Goal: Information Seeking & Learning: Check status

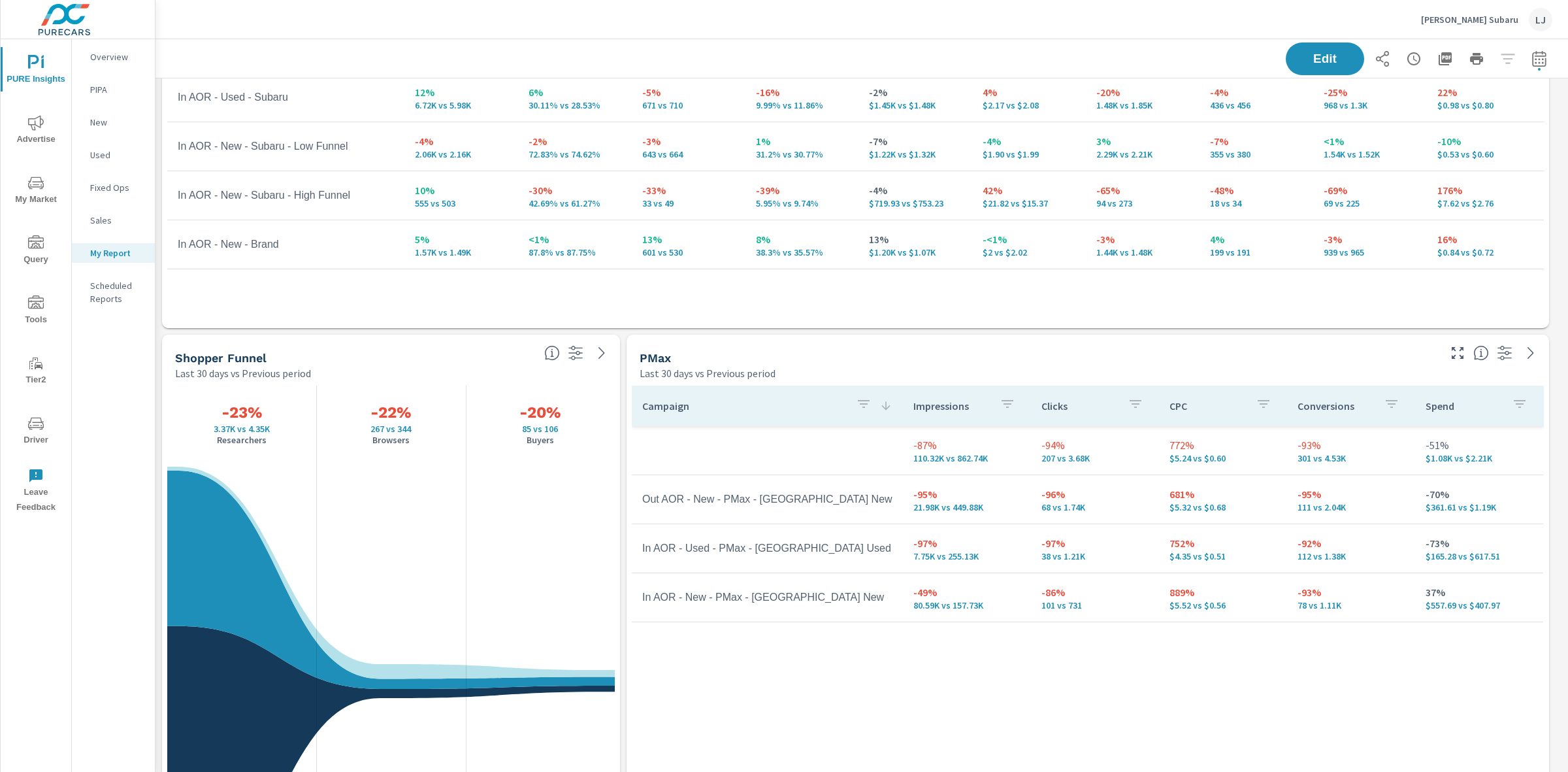
scroll to position [163, 0]
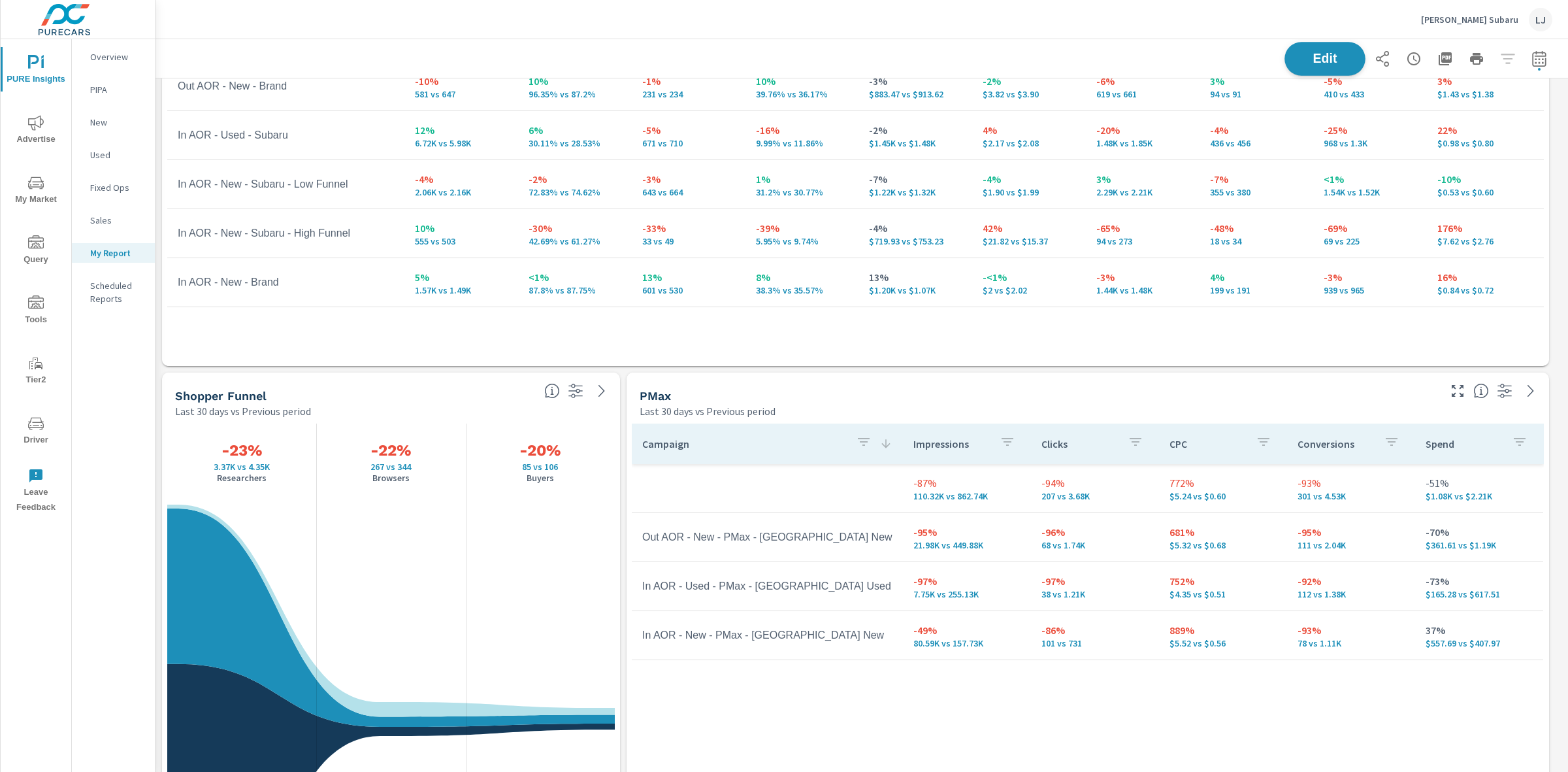
click at [1295, 50] on button "Edit" at bounding box center [1325, 59] width 81 height 34
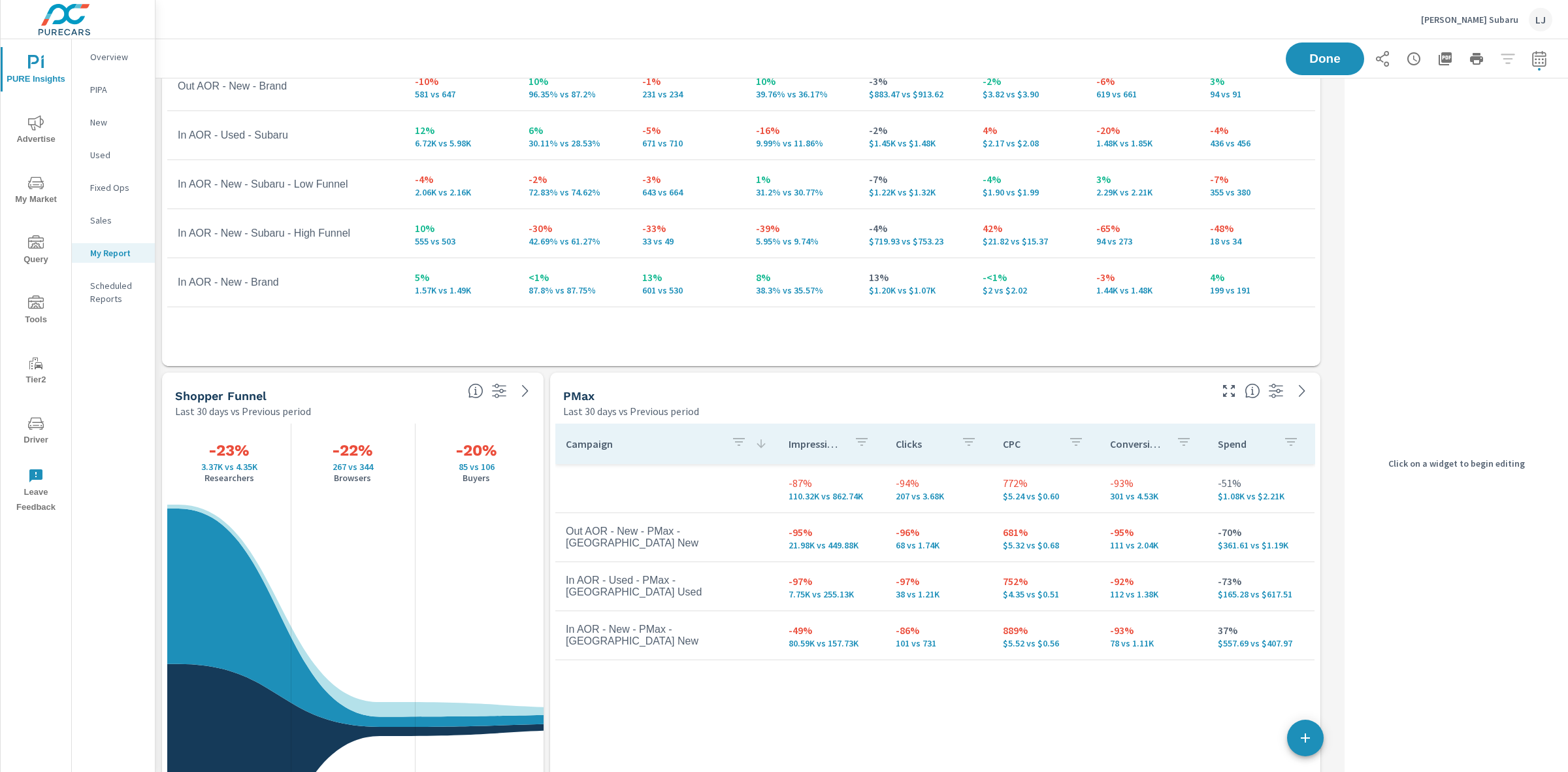
scroll to position [1986, 1197]
click at [643, 416] on p "Last 30 days vs Previous period" at bounding box center [631, 410] width 136 height 15
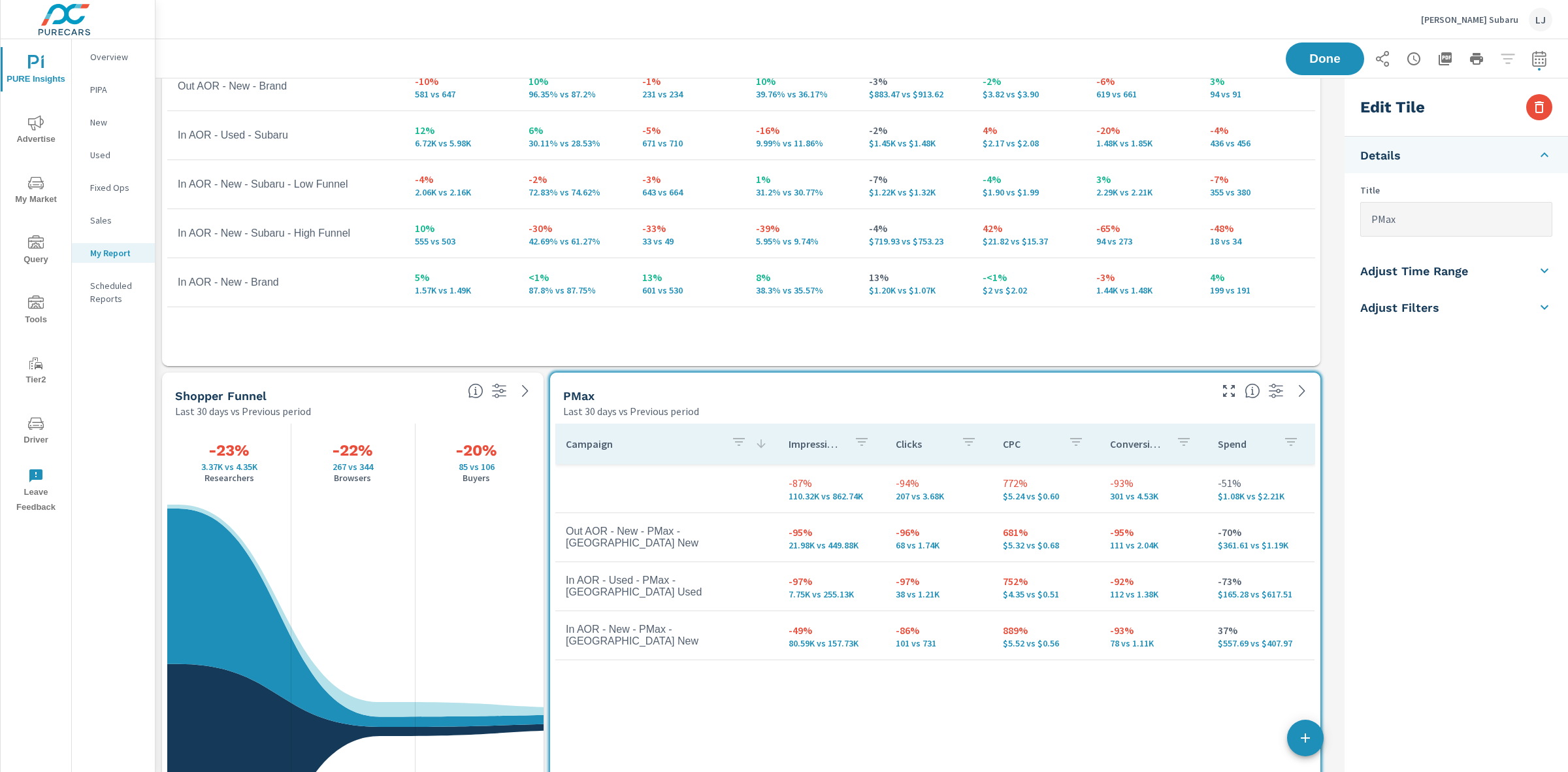
click at [1425, 276] on h5 "Adjust Time Range" at bounding box center [1415, 271] width 108 height 15
click at [1410, 296] on div "Last 30 Days" at bounding box center [1457, 287] width 191 height 26
click at [1427, 233] on input "checkbox" at bounding box center [1426, 233] width 74 height 25
checkbox input "true"
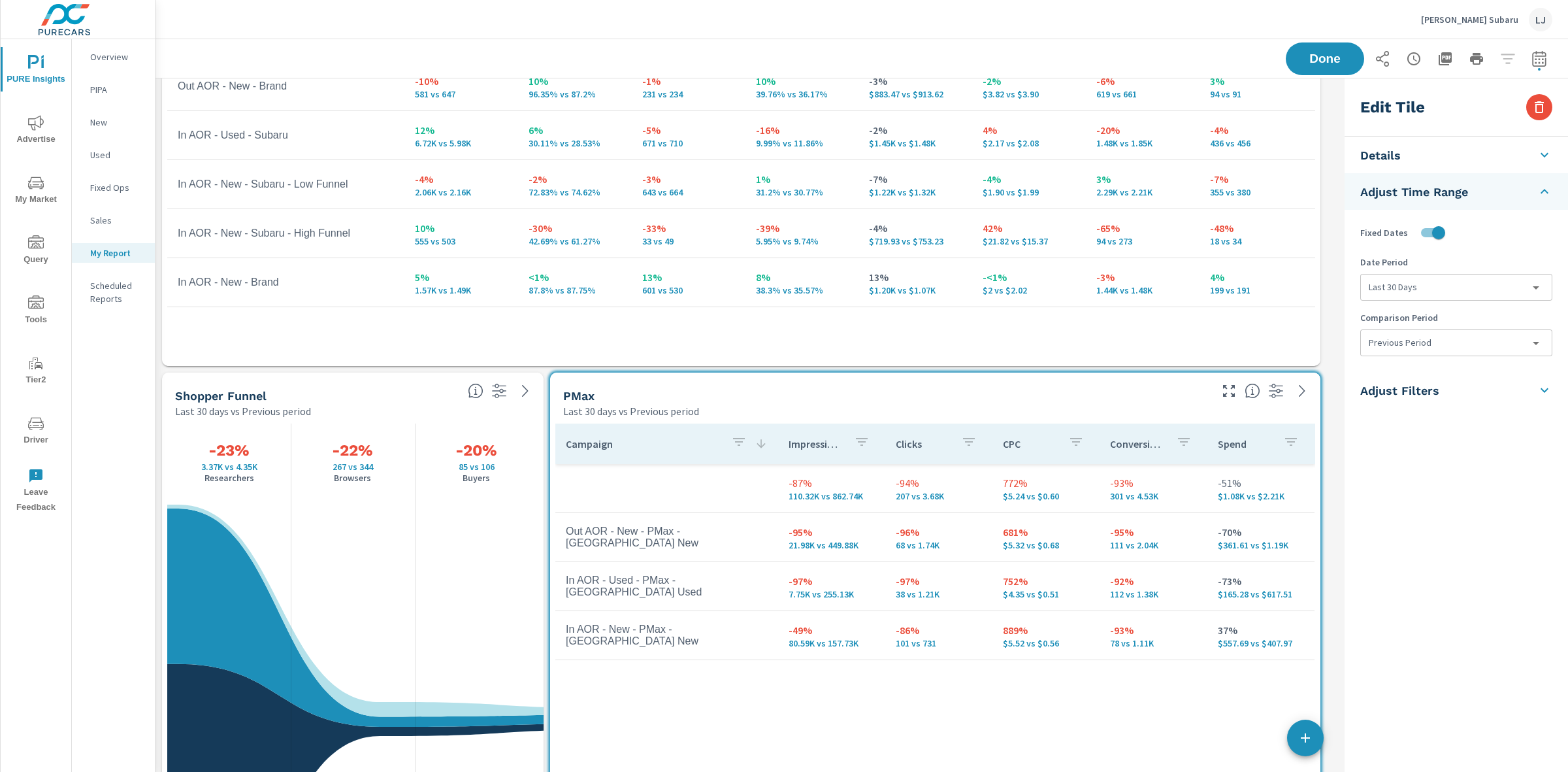
click at [1403, 281] on body "PURE Insights Advertise My Market Query Tools Tier2 Driver Leave Feedback Overv…" at bounding box center [784, 386] width 1568 height 772
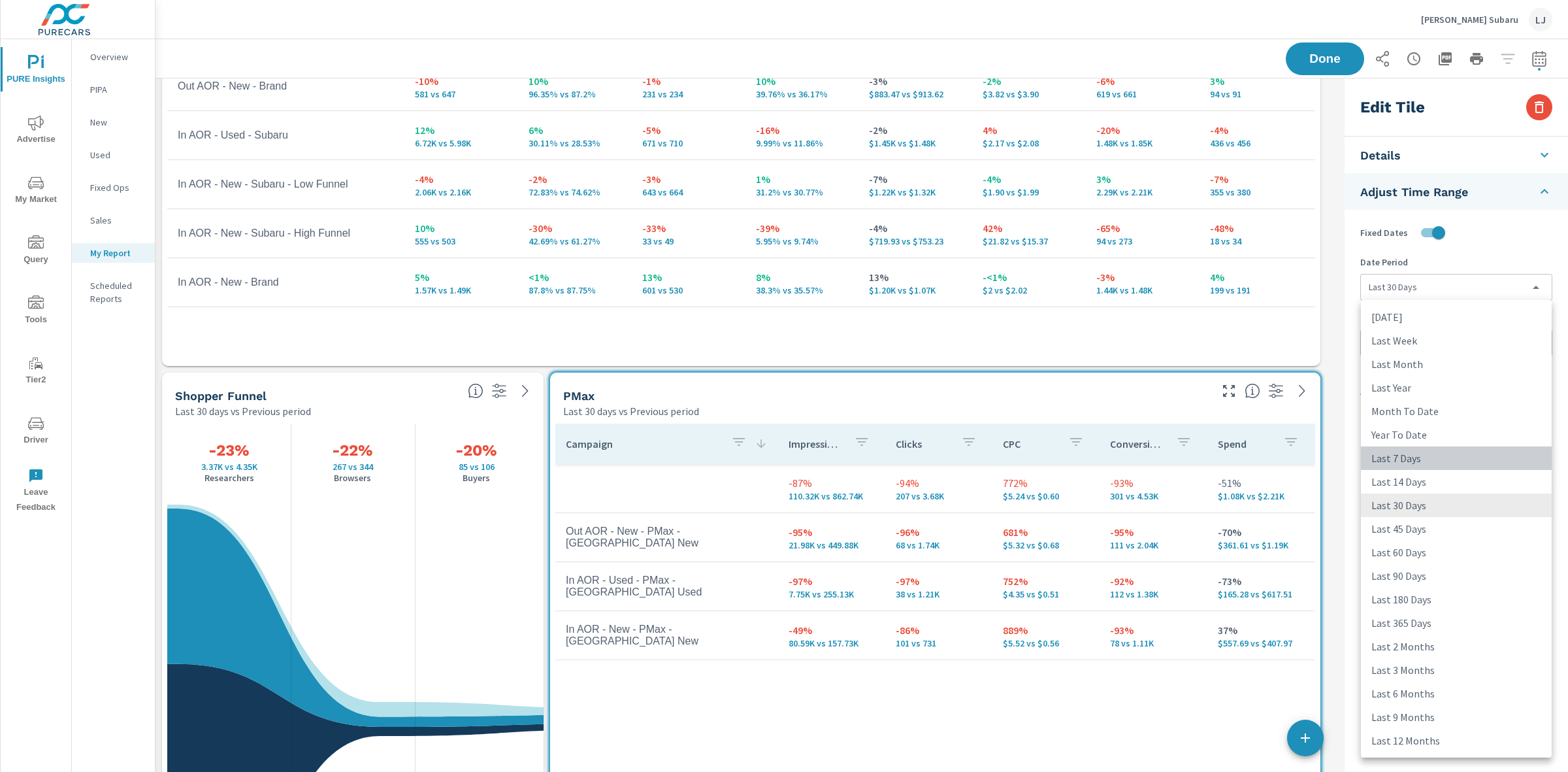
click at [1418, 459] on li "Last 7 Days" at bounding box center [1457, 458] width 191 height 23
type input "last7Days"
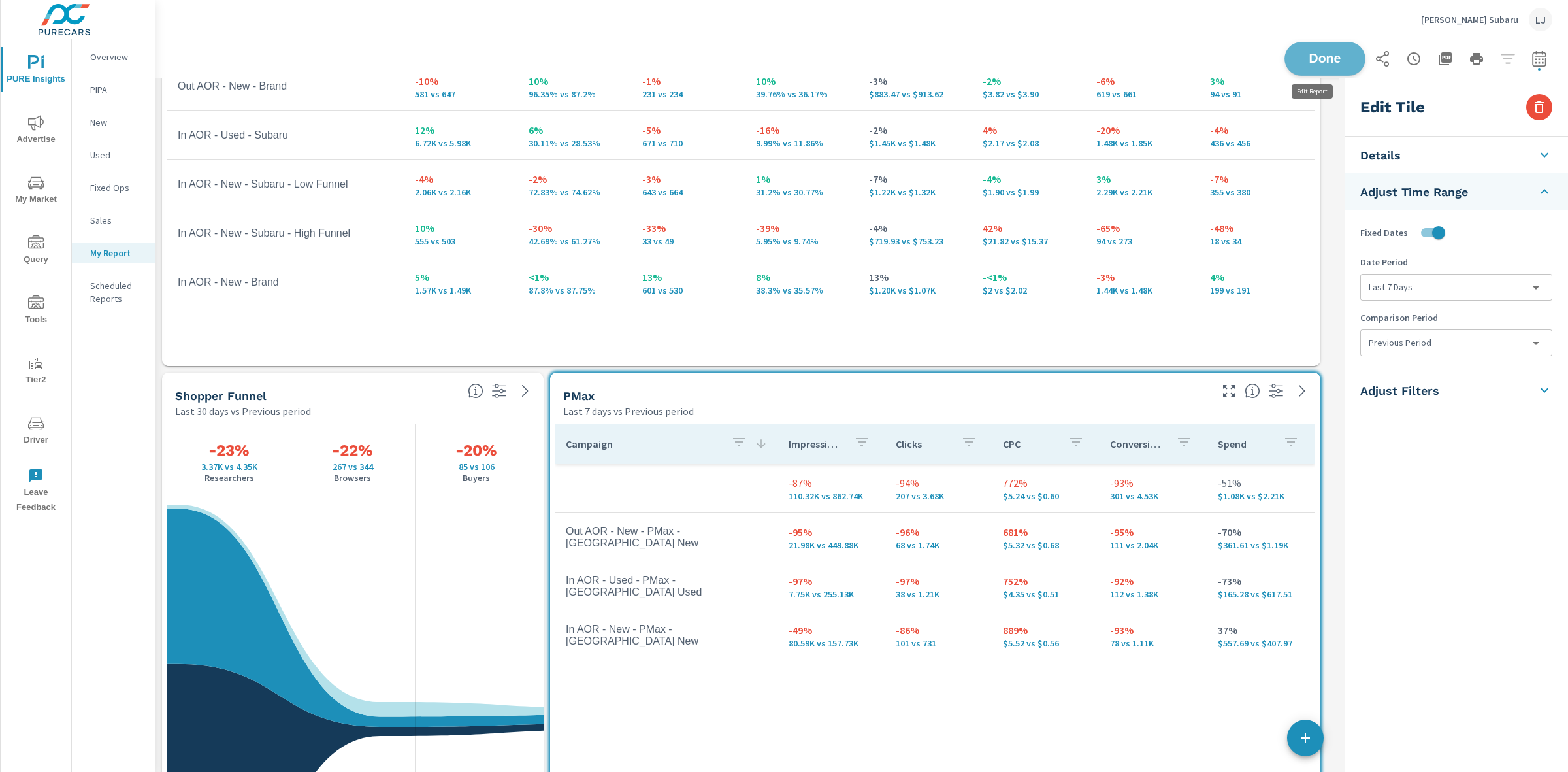
click at [1319, 53] on span "Done" at bounding box center [1325, 58] width 53 height 12
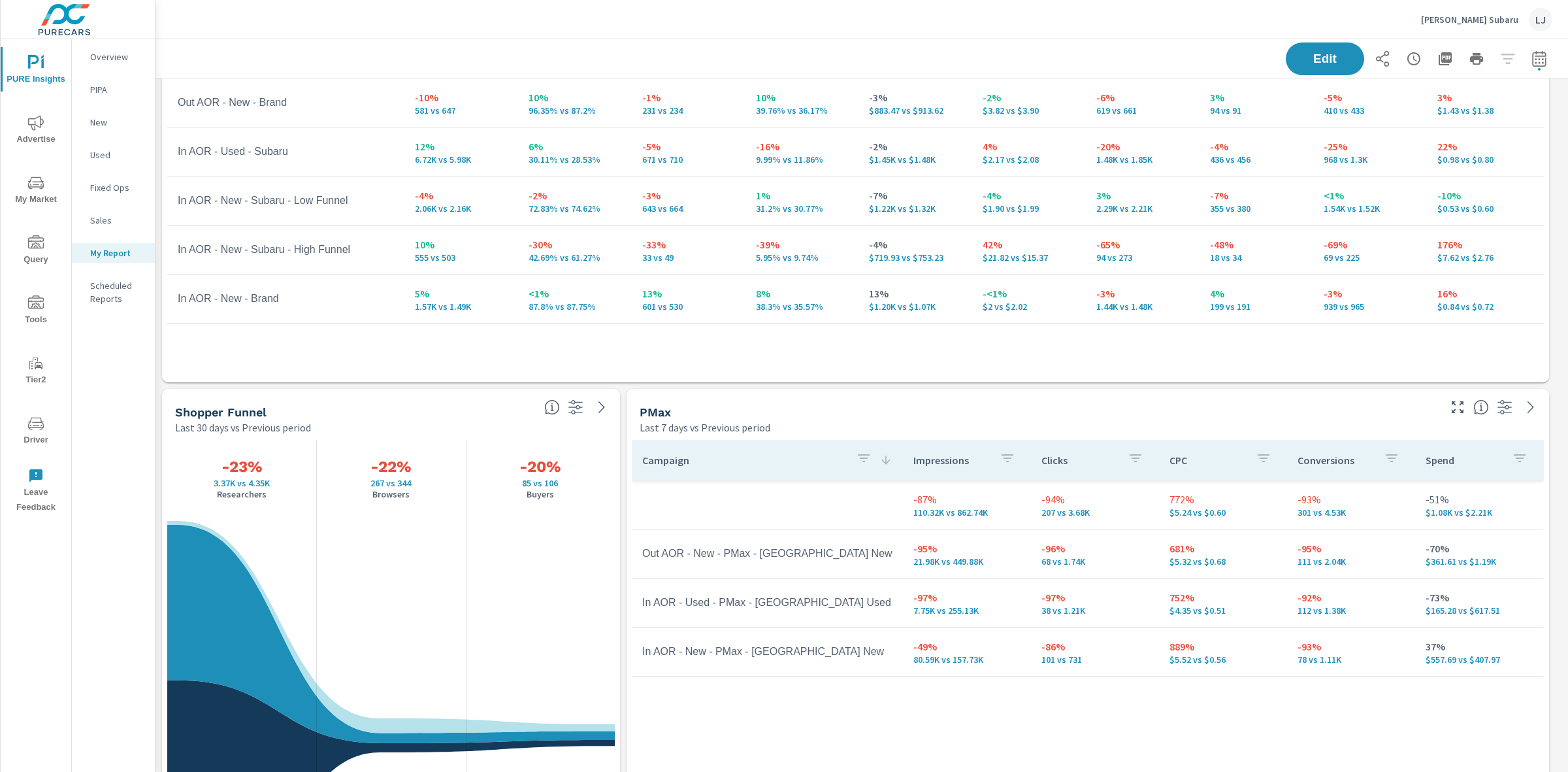
scroll to position [82, 0]
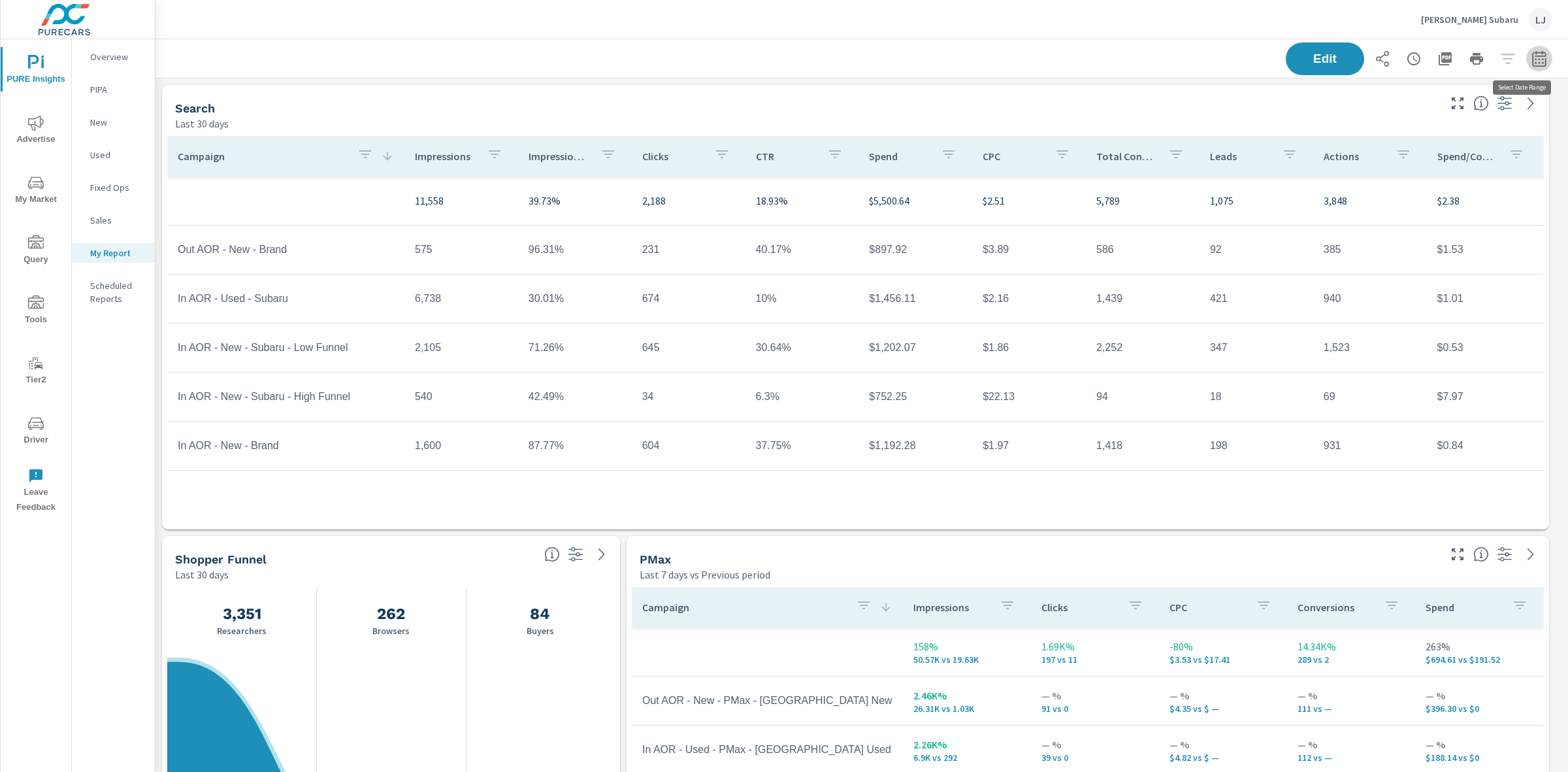
click at [1533, 57] on icon "button" at bounding box center [1539, 58] width 15 height 15
select select "Last 30 days"
click at [1408, 147] on p "+ Add comparison" at bounding box center [1435, 146] width 167 height 15
select select "Previous period"
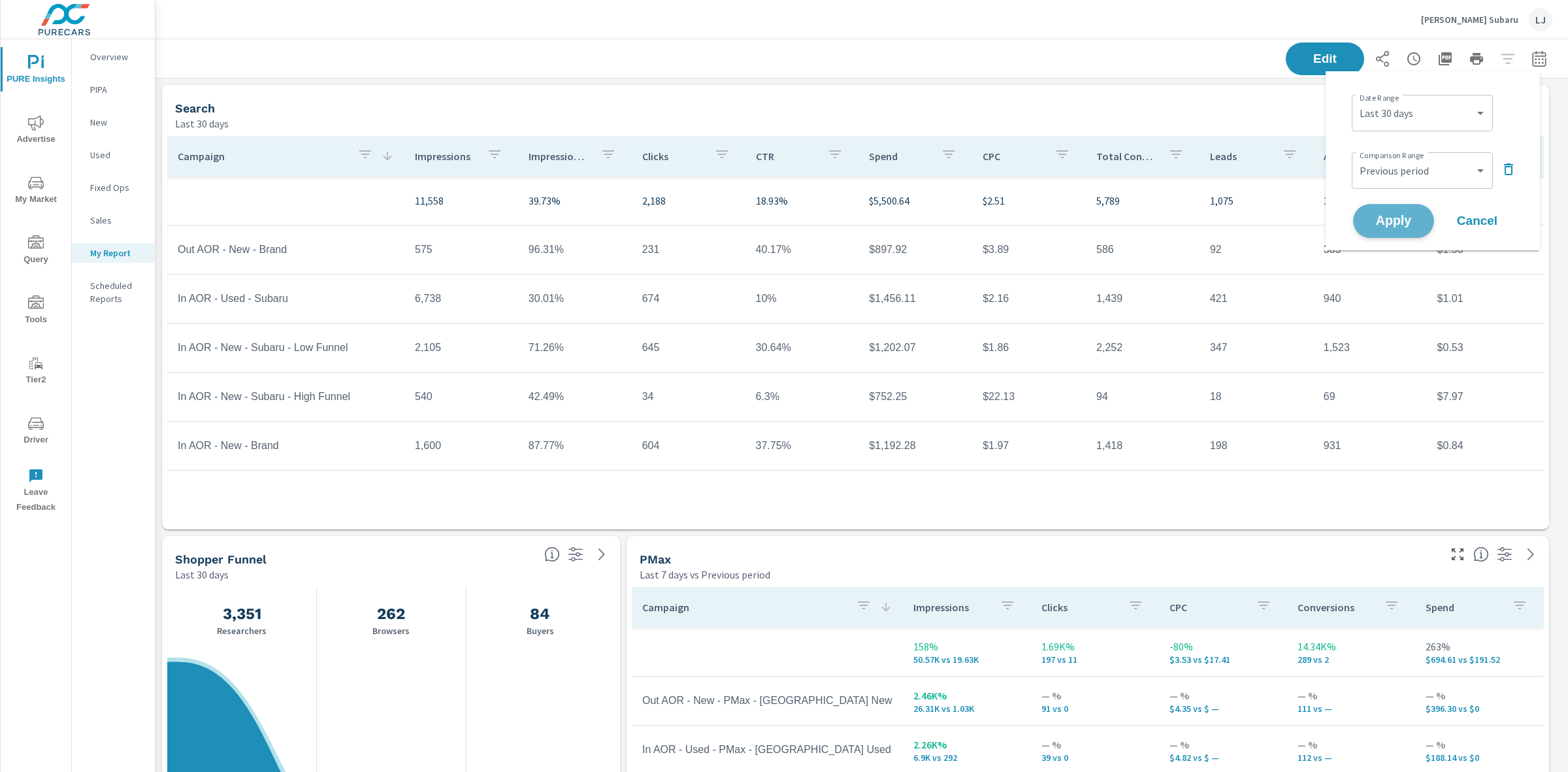
click at [1392, 216] on span "Apply" at bounding box center [1394, 220] width 53 height 12
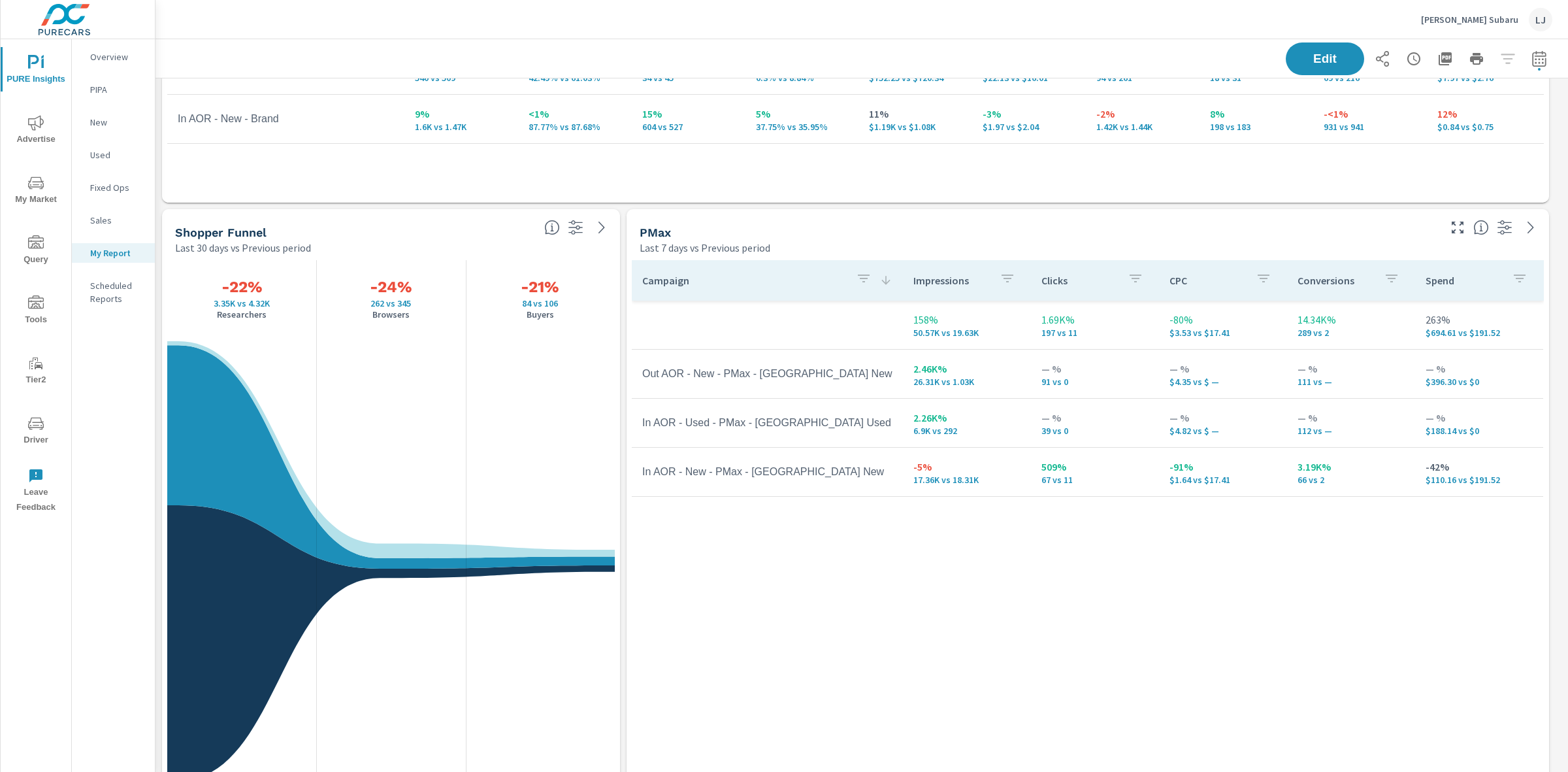
scroll to position [1986, 1426]
click at [420, 227] on div "Shopper Funnel" at bounding box center [354, 232] width 358 height 15
click at [1298, 59] on span "Edit" at bounding box center [1325, 58] width 53 height 12
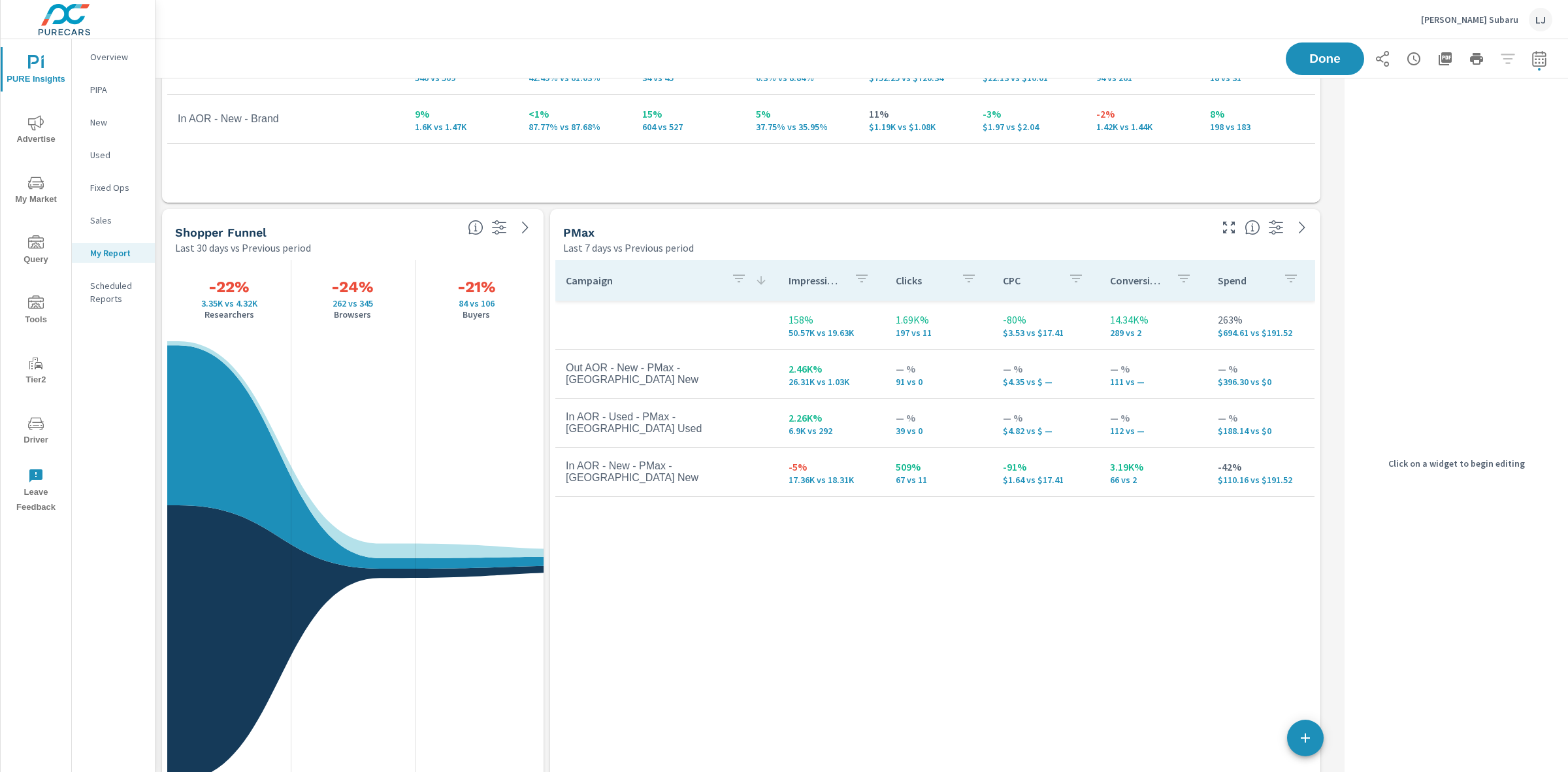
scroll to position [1986, 1197]
click at [405, 233] on div "Shopper Funnel" at bounding box center [317, 232] width 283 height 15
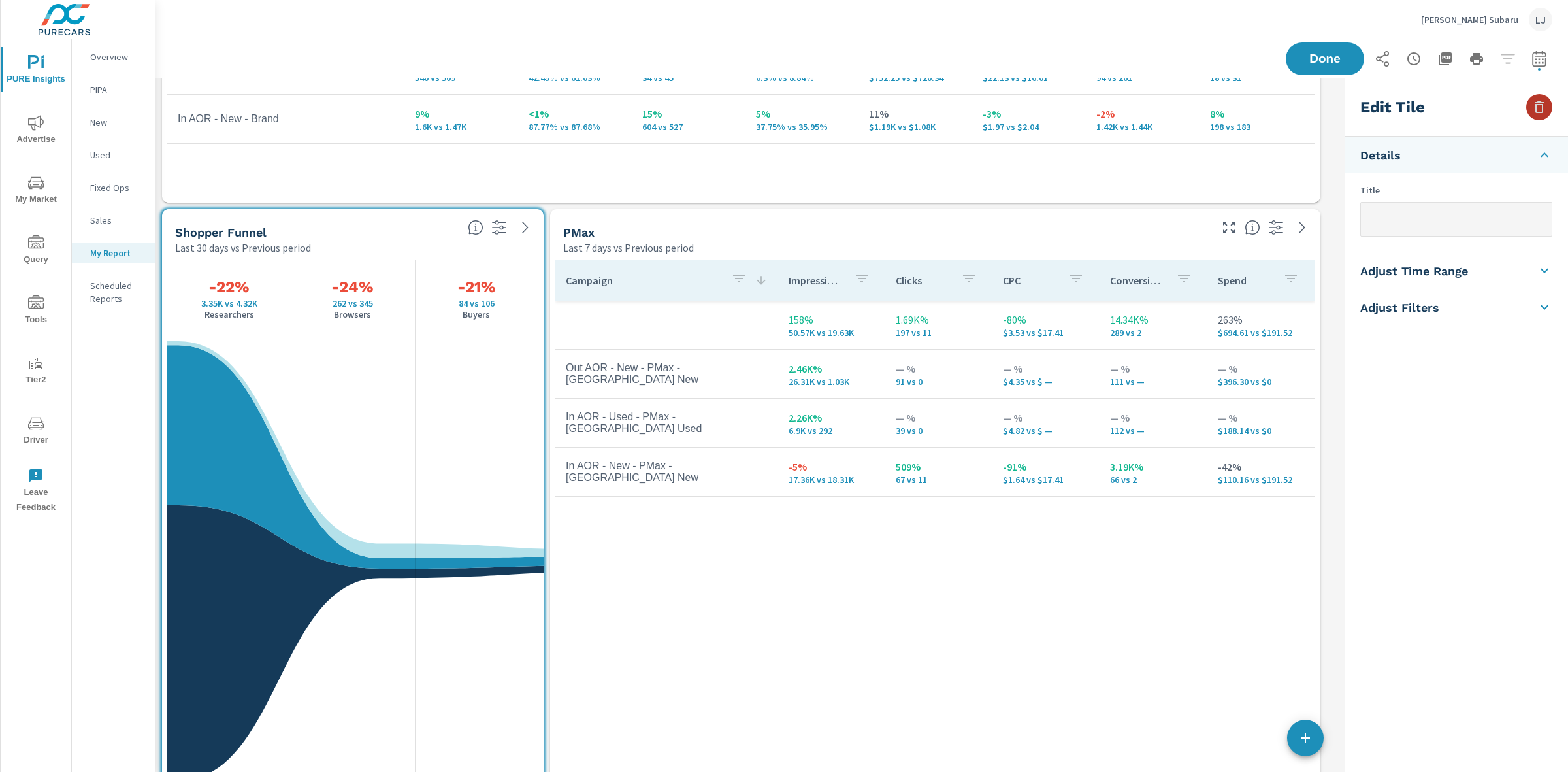
click at [1532, 111] on icon "button" at bounding box center [1539, 107] width 15 height 15
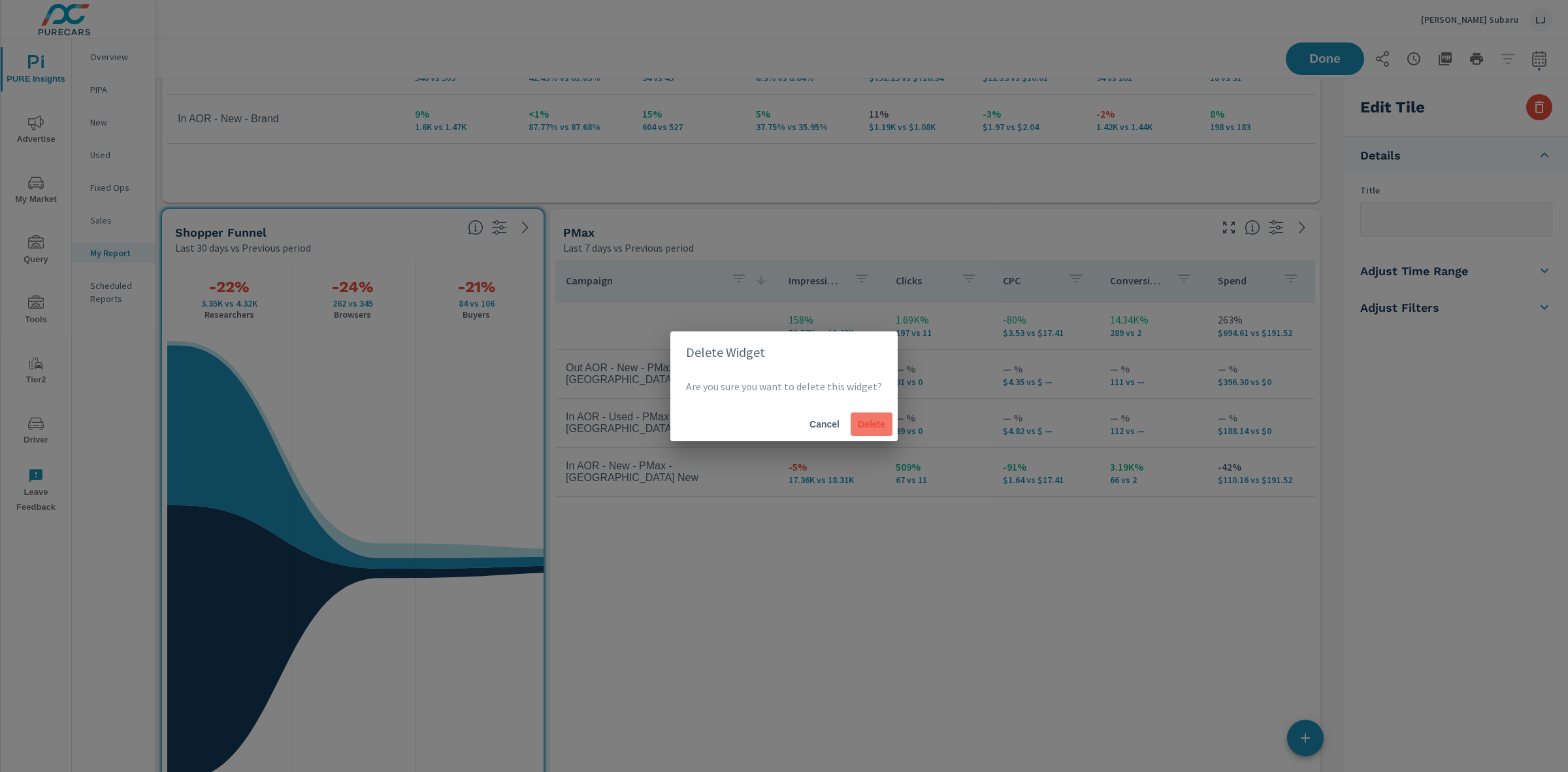
click at [862, 420] on span "Delete" at bounding box center [871, 424] width 31 height 12
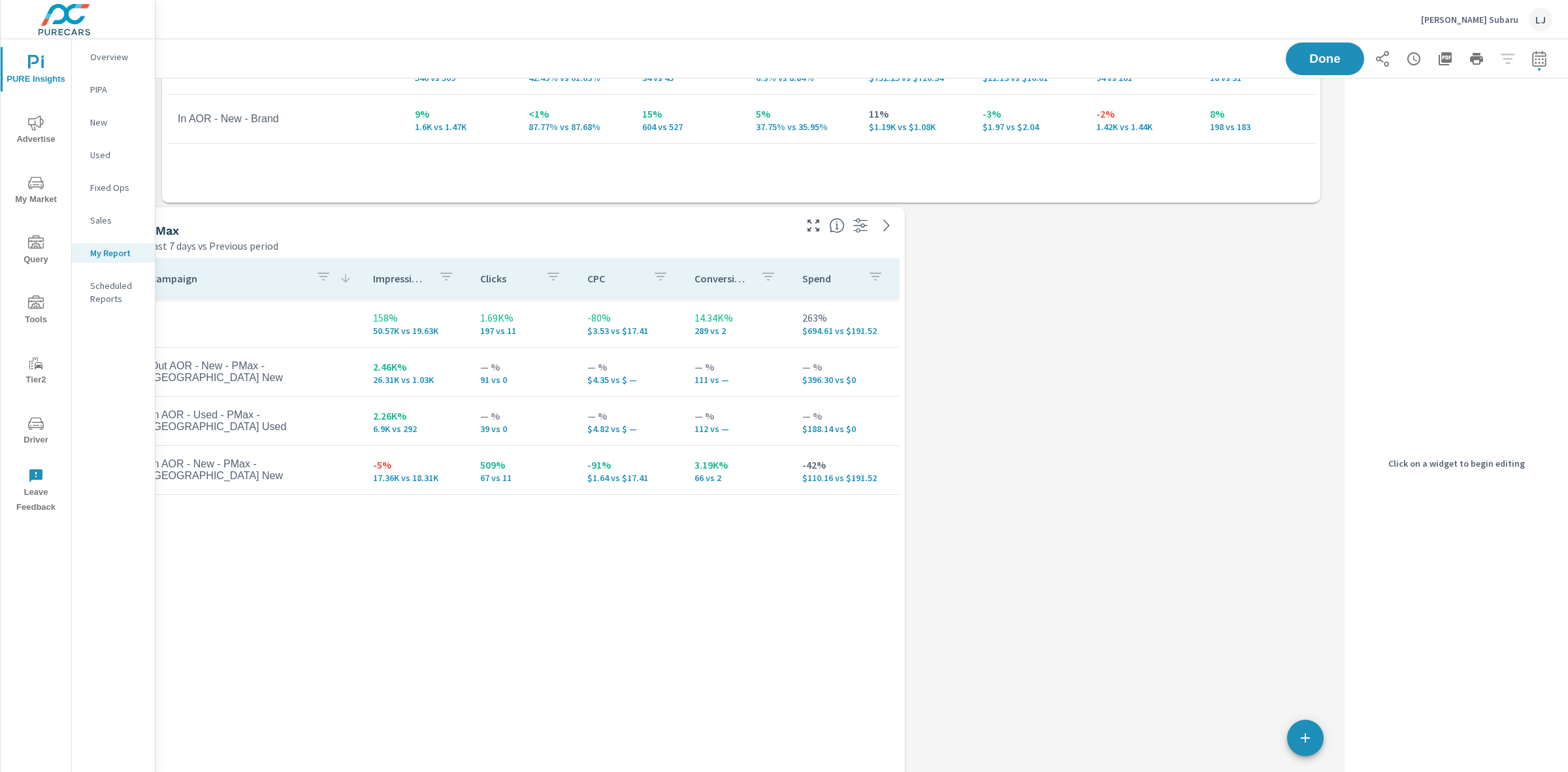
drag, startPoint x: 879, startPoint y: 226, endPoint x: 505, endPoint y: 224, distance: 374.0
click at [505, 224] on div "PMax" at bounding box center [470, 230] width 645 height 15
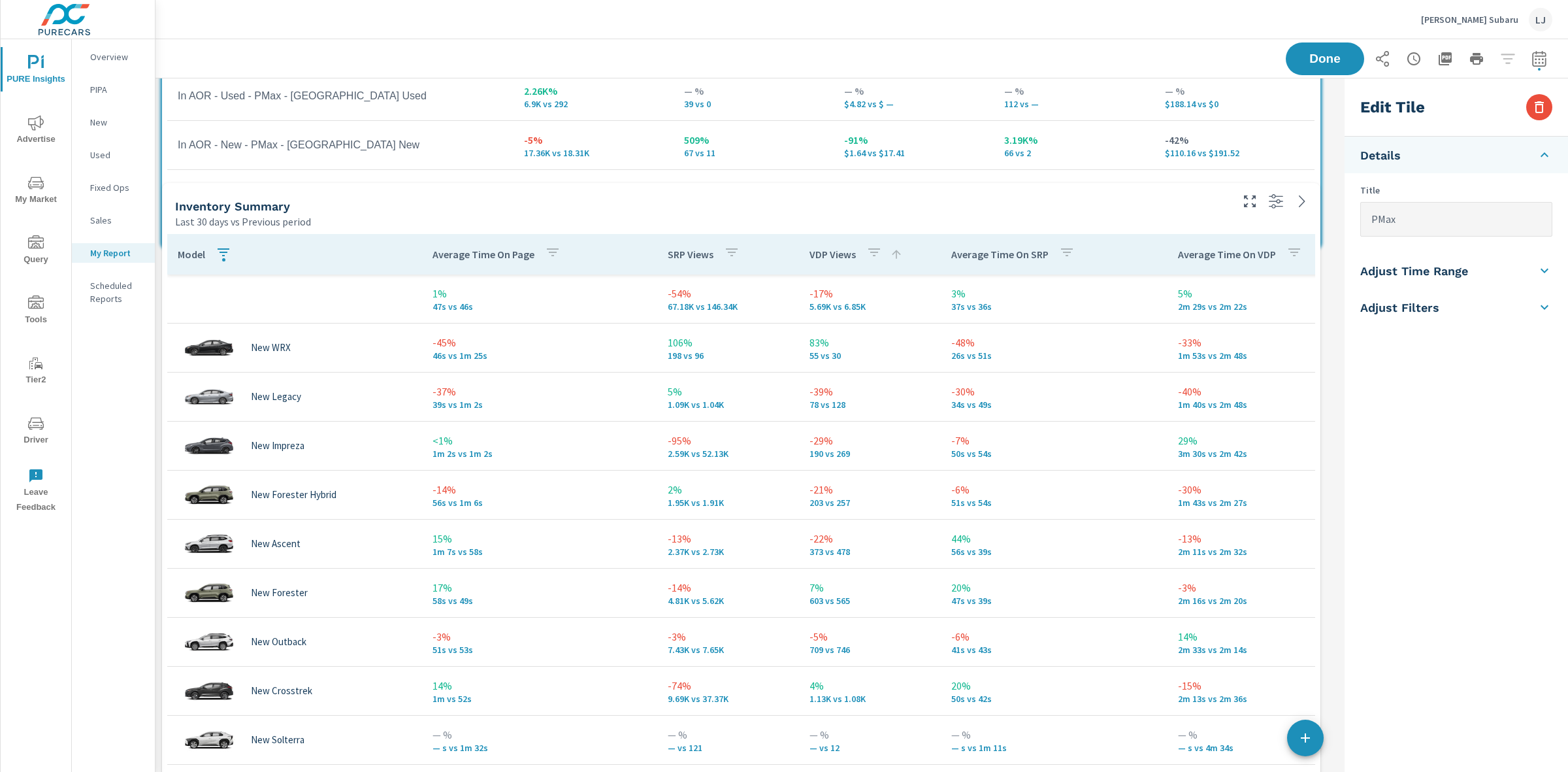
scroll to position [6, 6]
drag, startPoint x: 933, startPoint y: 474, endPoint x: 1272, endPoint y: 279, distance: 391.1
click at [1272, 279] on div "Search Last 30 days vs Previous period Campaign Impressions Impression Share Cl…" at bounding box center [748, 255] width 1184 height 1660
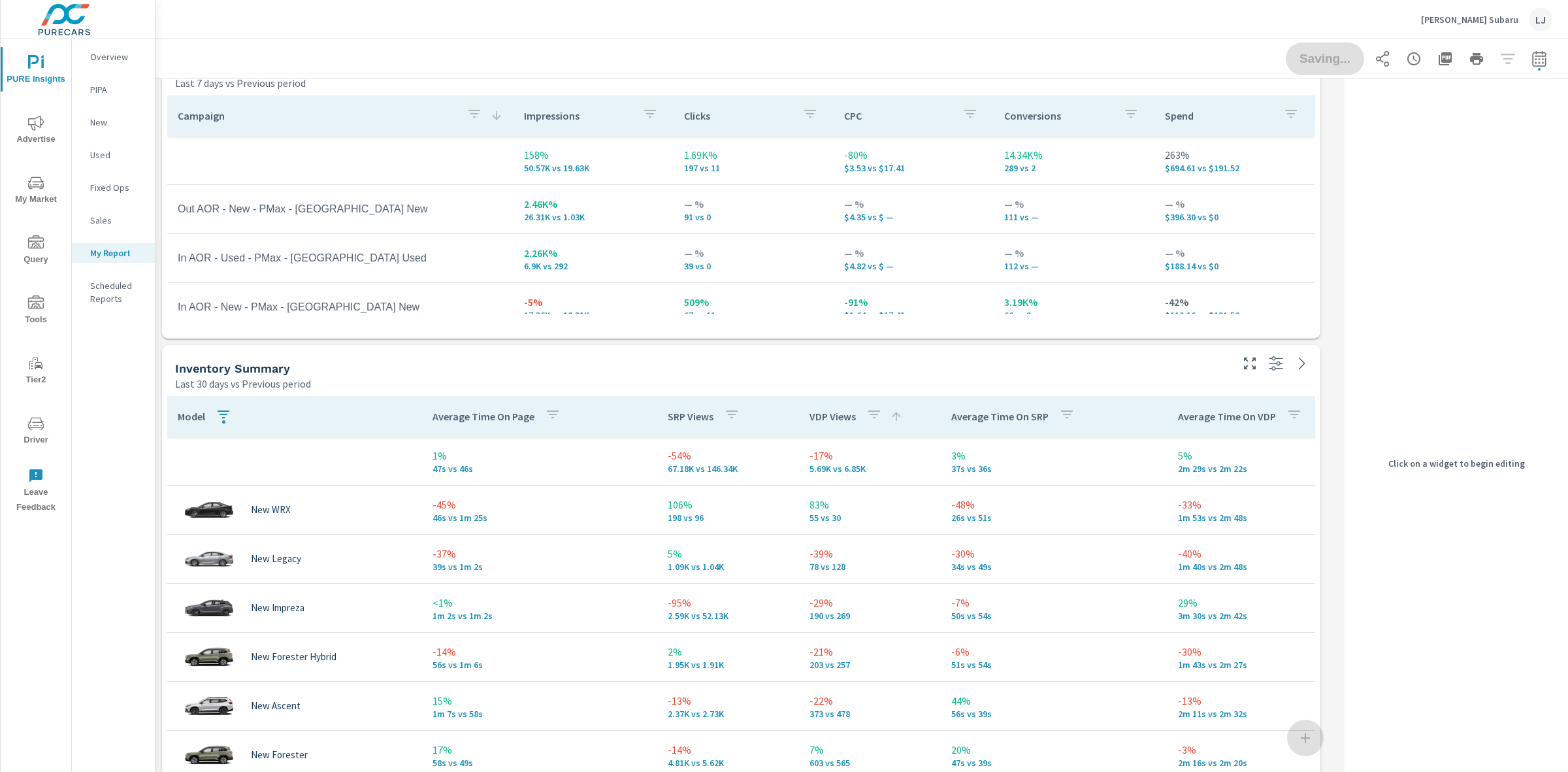
scroll to position [490, 0]
click at [162, 346] on span at bounding box center [162, 346] width 0 height 0
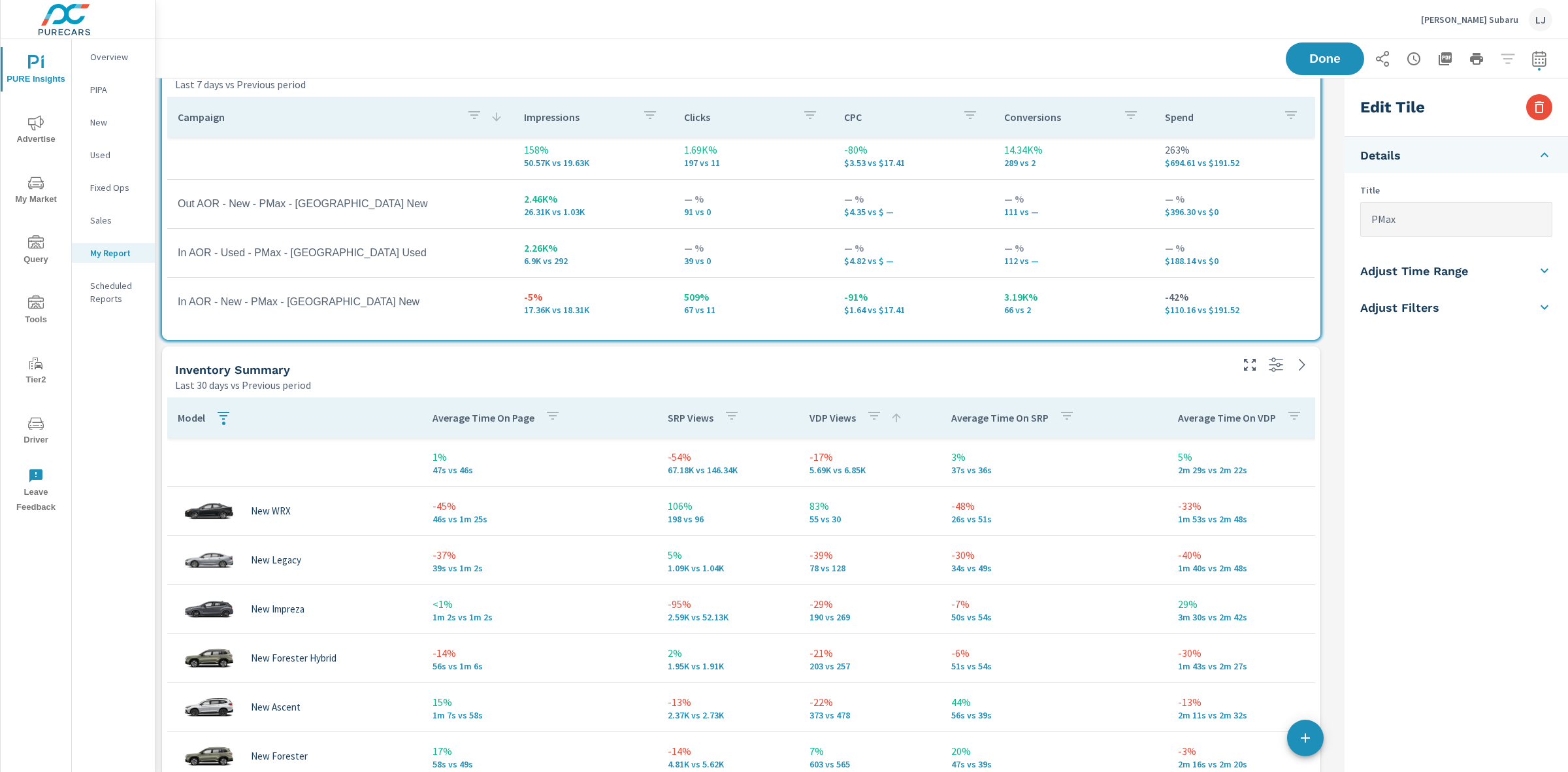
scroll to position [9, 0]
click at [1338, 305] on div "Search Last 30 days vs Previous period Campaign Impressions Impression Share Cl…" at bounding box center [862, 418] width 1413 height 1660
click at [1328, 57] on span "Done" at bounding box center [1325, 58] width 53 height 12
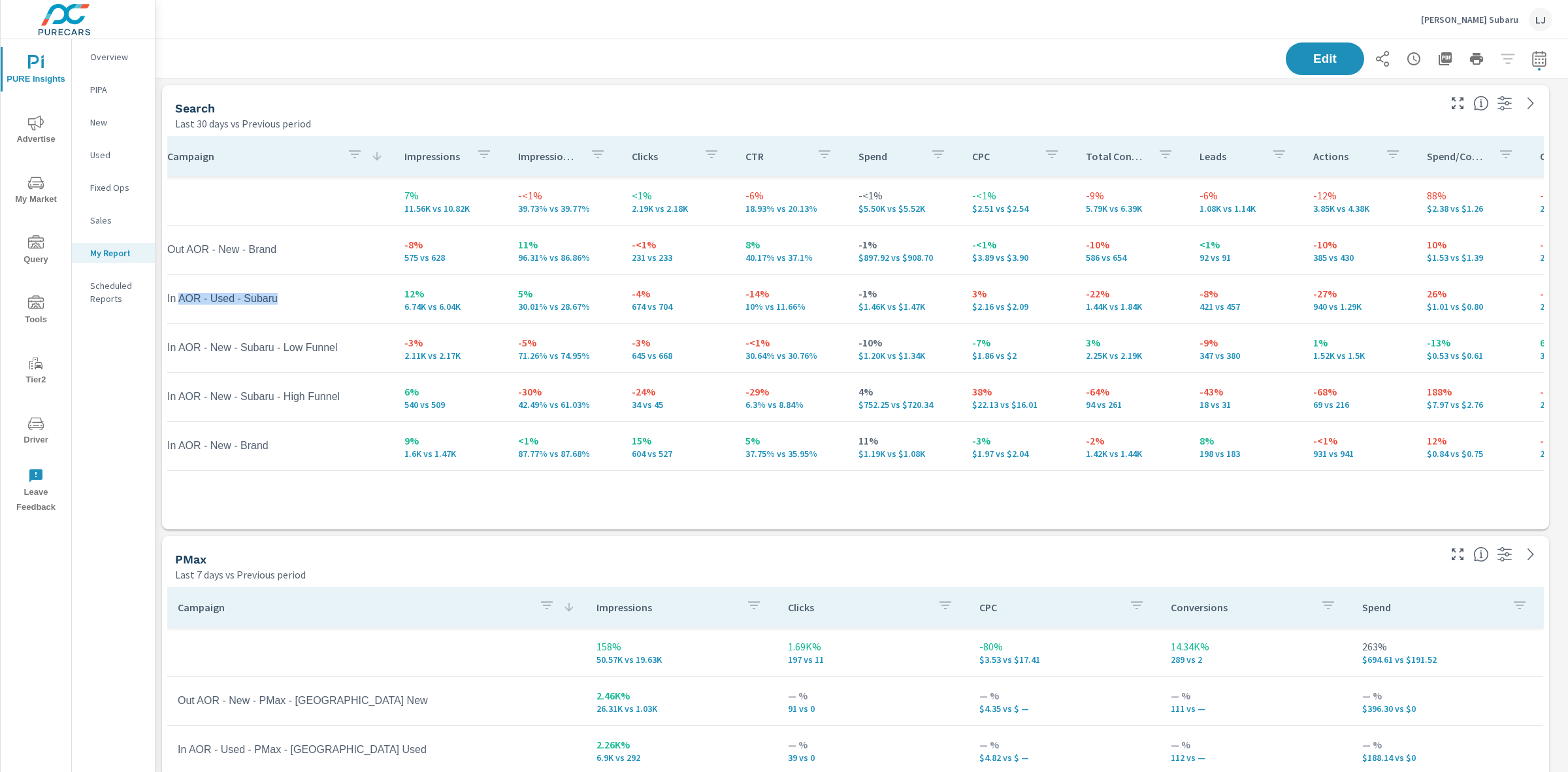
scroll to position [0, 0]
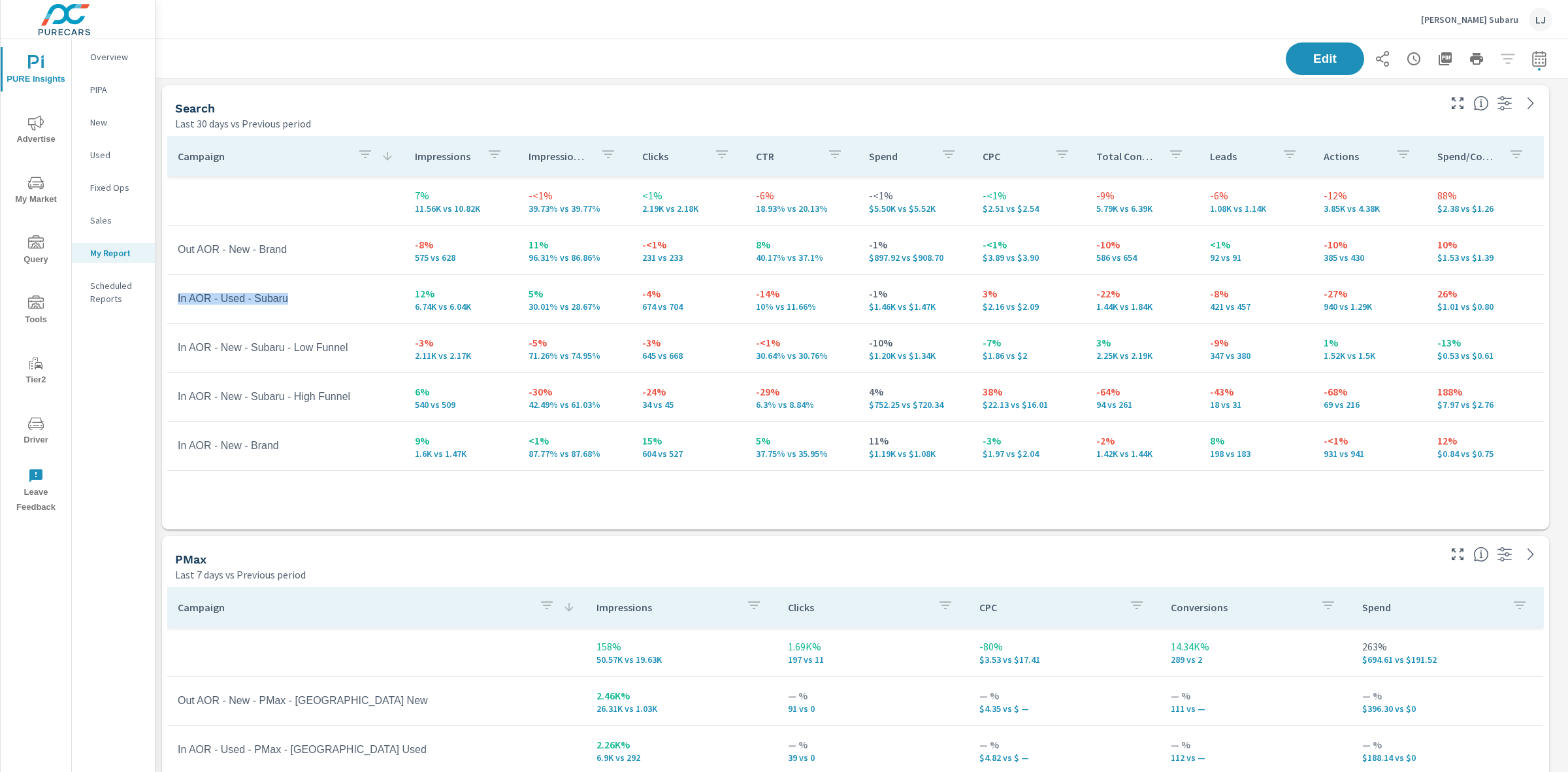
drag, startPoint x: 305, startPoint y: 300, endPoint x: 174, endPoint y: 304, distance: 131.1
click at [169, 306] on td "In AOR - Used - Subaru" at bounding box center [286, 299] width 237 height 32
click at [331, 300] on td "In AOR - Used - Subaru" at bounding box center [286, 299] width 237 height 32
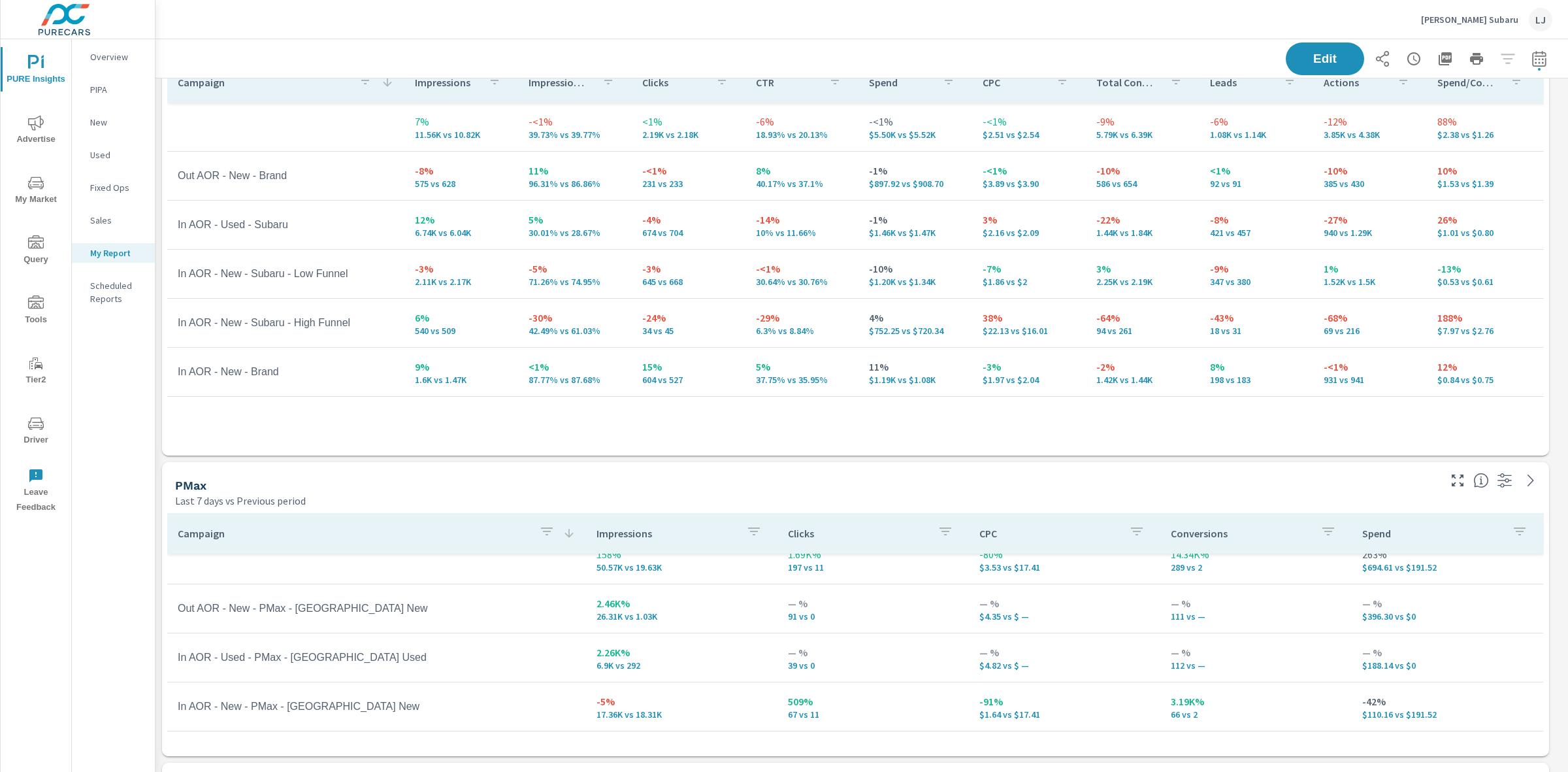
scroll to position [163, 0]
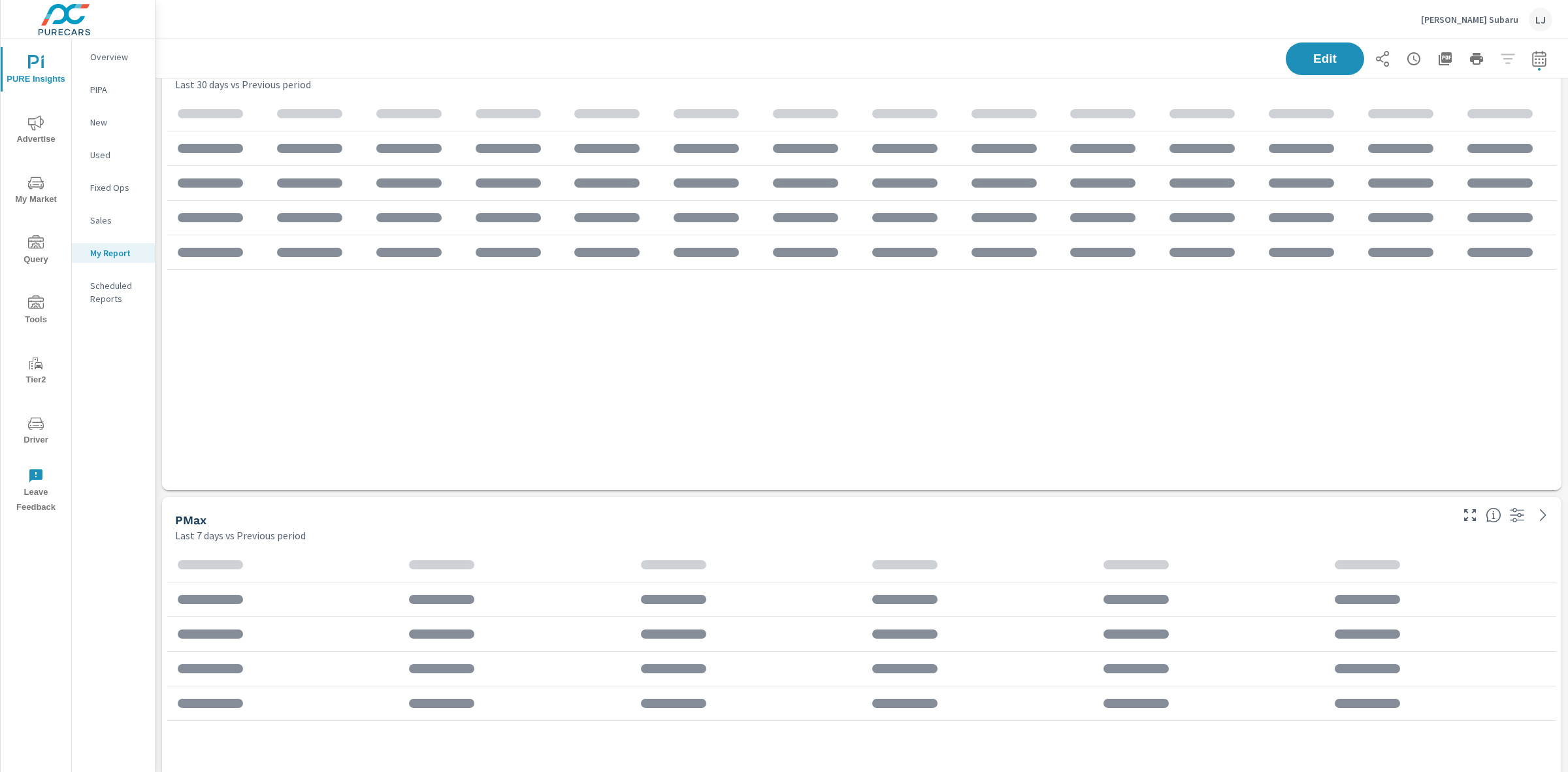
scroll to position [1685, 1426]
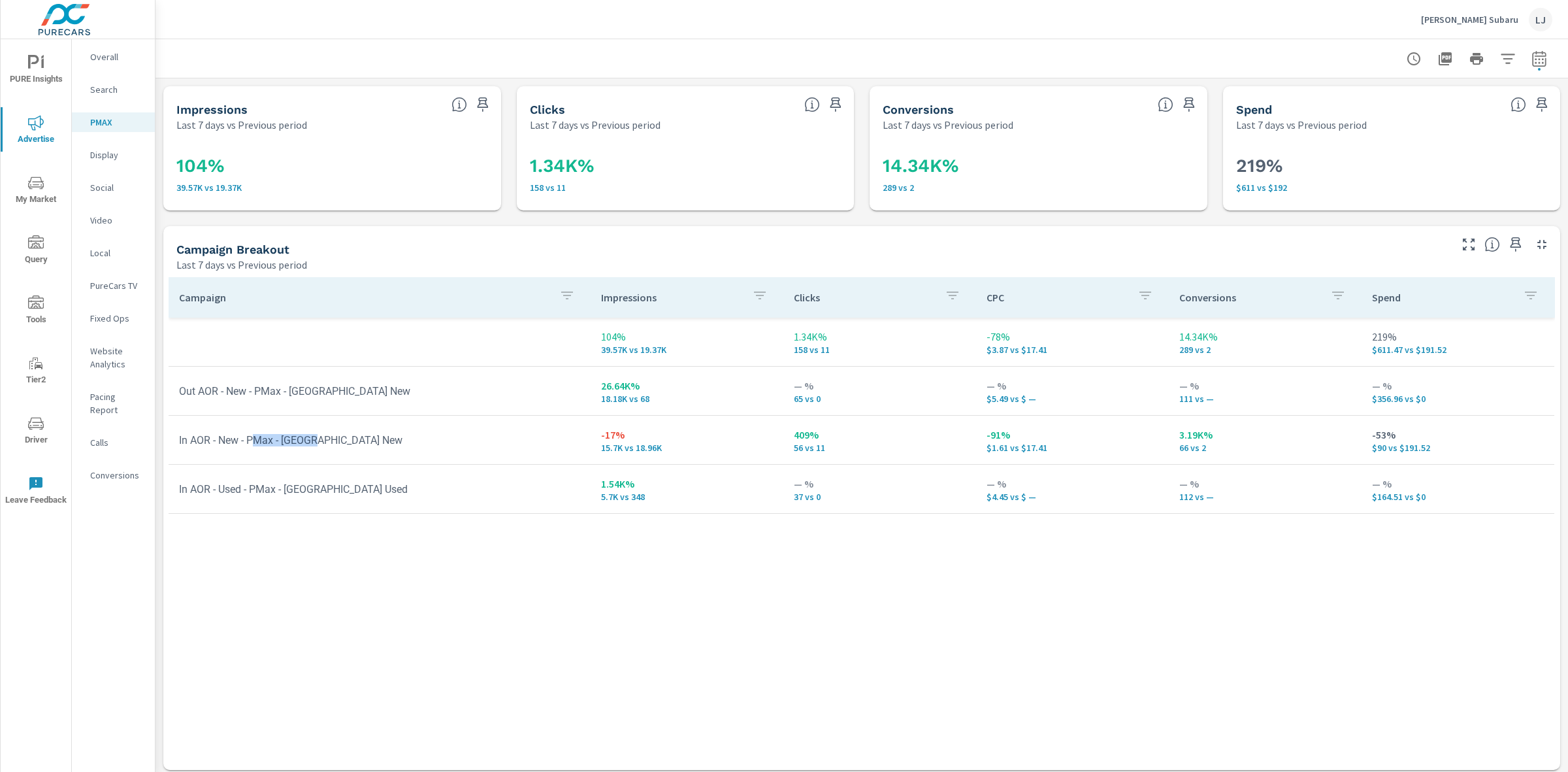
drag, startPoint x: 350, startPoint y: 451, endPoint x: 262, endPoint y: 445, distance: 88.2
click at [262, 445] on td "In AOR - New - PMax - [GEOGRAPHIC_DATA] New" at bounding box center [379, 439] width 422 height 33
click at [1037, 451] on p "$1.61 vs $17.41" at bounding box center [1072, 447] width 172 height 10
drag, startPoint x: 354, startPoint y: 389, endPoint x: 228, endPoint y: 391, distance: 126.0
click at [228, 391] on td "Out AOR - New - PMax - [GEOGRAPHIC_DATA] New" at bounding box center [379, 391] width 422 height 33
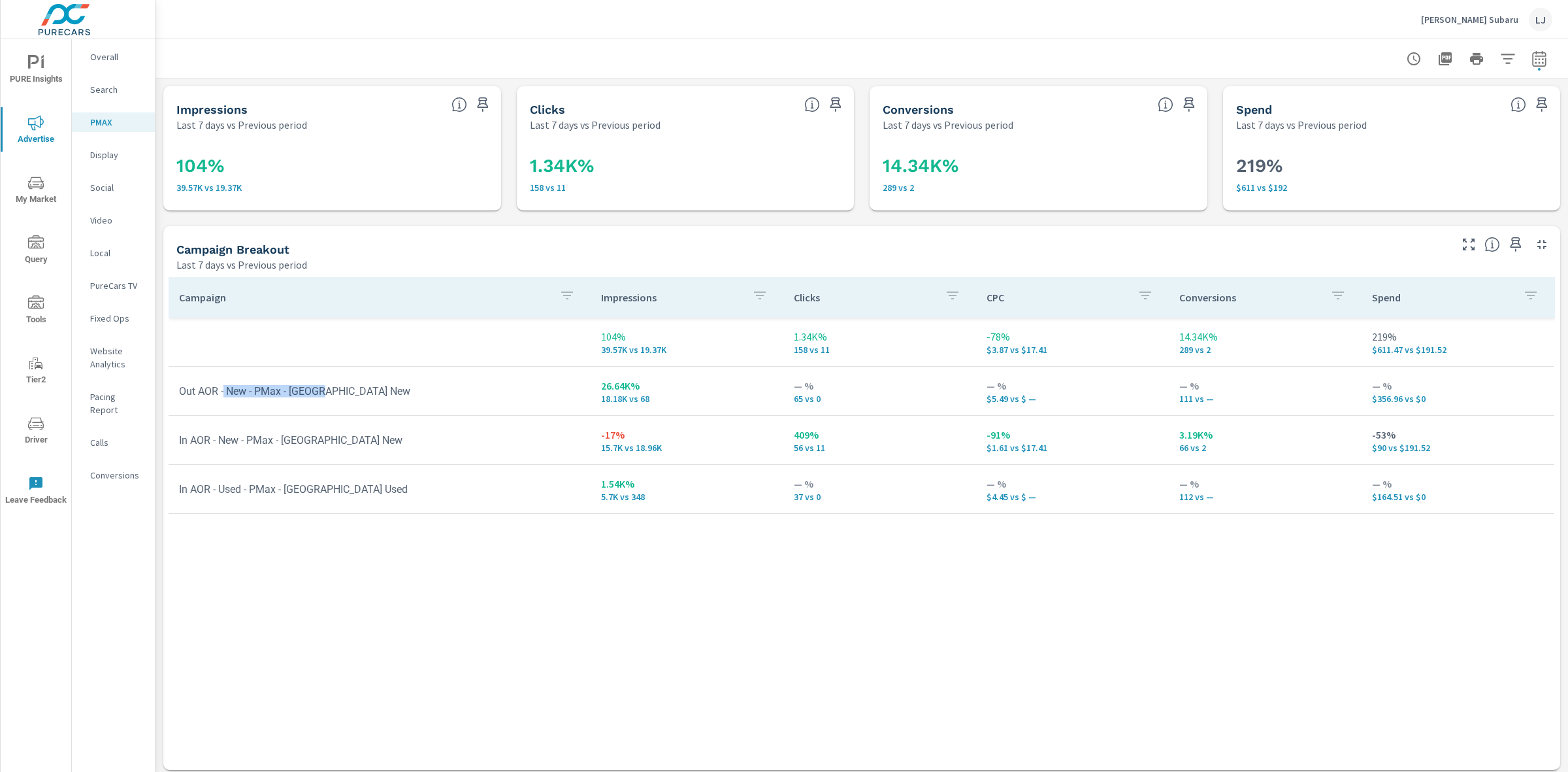
click at [384, 386] on td "Out AOR - New - PMax - [GEOGRAPHIC_DATA] New" at bounding box center [379, 391] width 422 height 33
drag, startPoint x: 1213, startPoint y: 400, endPoint x: 1197, endPoint y: 399, distance: 16.0
click at [1197, 399] on p "111 vs —" at bounding box center [1265, 398] width 172 height 10
click at [725, 564] on div "Campaign Impressions Clicks CPC Conversions Spend 104% 39.57K vs 19.37K 1.34K% …" at bounding box center [862, 510] width 1386 height 468
